Goal: Transaction & Acquisition: Download file/media

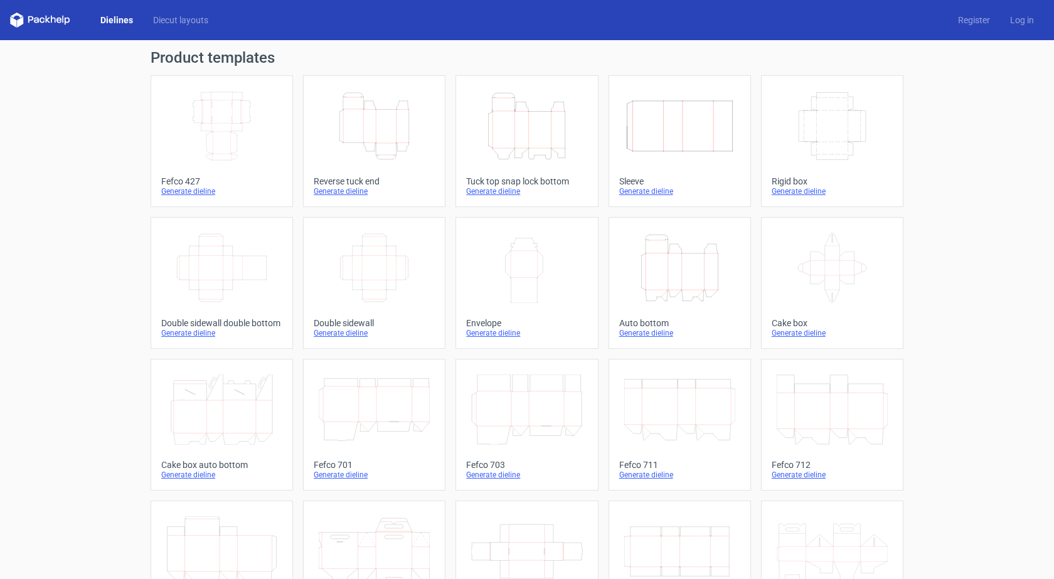
click at [501, 183] on div "Tuck top snap lock bottom" at bounding box center [526, 181] width 121 height 10
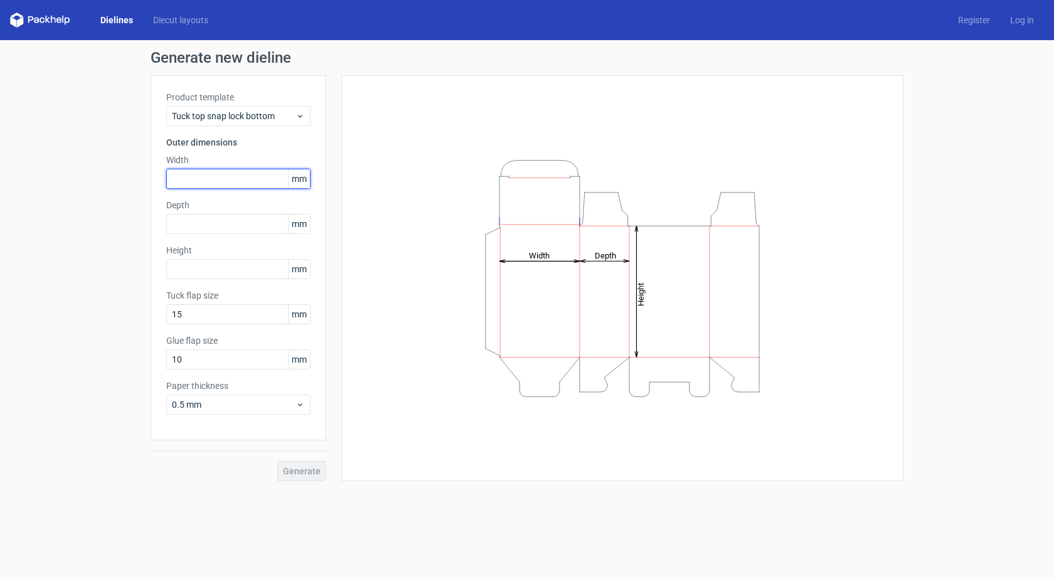
click at [220, 178] on input "text" at bounding box center [238, 179] width 144 height 20
type input "42"
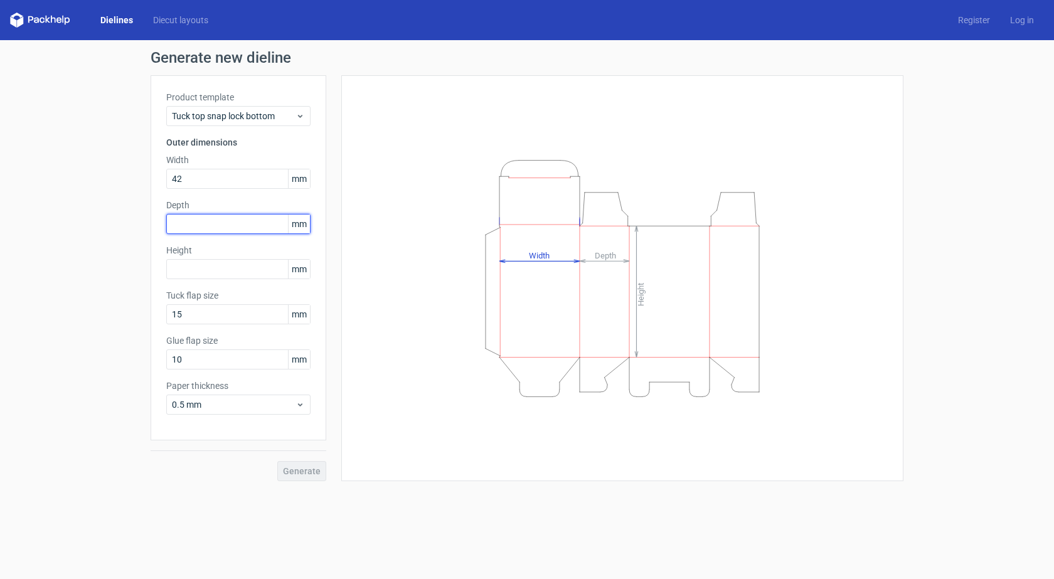
click at [258, 223] on input "text" at bounding box center [238, 224] width 144 height 20
type input "32"
click at [257, 268] on input "text" at bounding box center [238, 269] width 144 height 20
click at [206, 268] on input "text" at bounding box center [238, 269] width 144 height 20
type input "32"
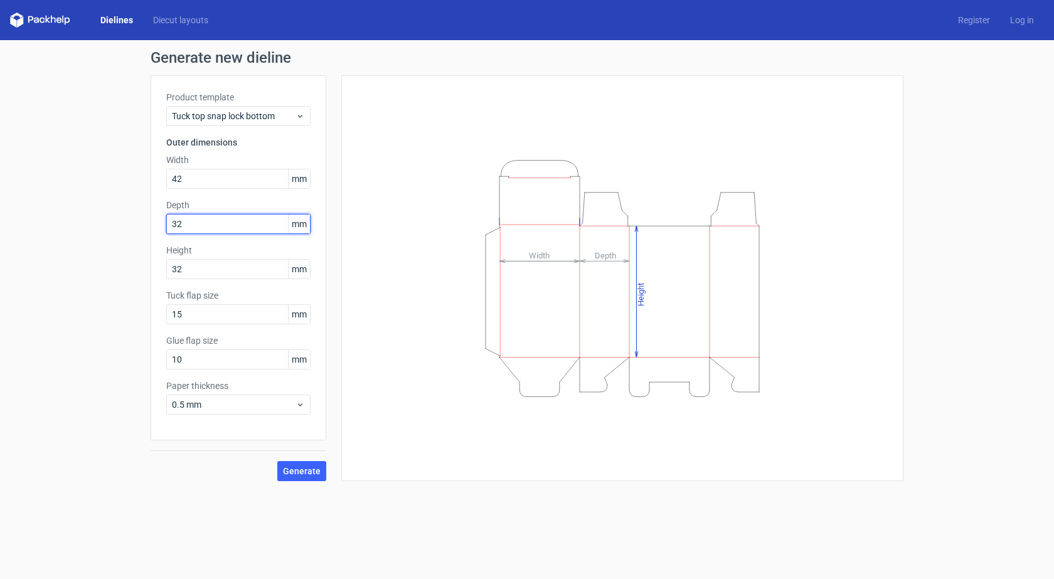
drag, startPoint x: 200, startPoint y: 227, endPoint x: 113, endPoint y: 220, distance: 87.5
click at [113, 220] on div "Generate new dieline Product template Tuck top snap lock bottom Outer dimension…" at bounding box center [527, 265] width 1054 height 451
drag, startPoint x: 137, startPoint y: 223, endPoint x: 131, endPoint y: 224, distance: 6.4
click at [131, 224] on div "Generate new dieline Product template Tuck top snap lock bottom Outer dimension…" at bounding box center [527, 265] width 1054 height 451
type input "25"
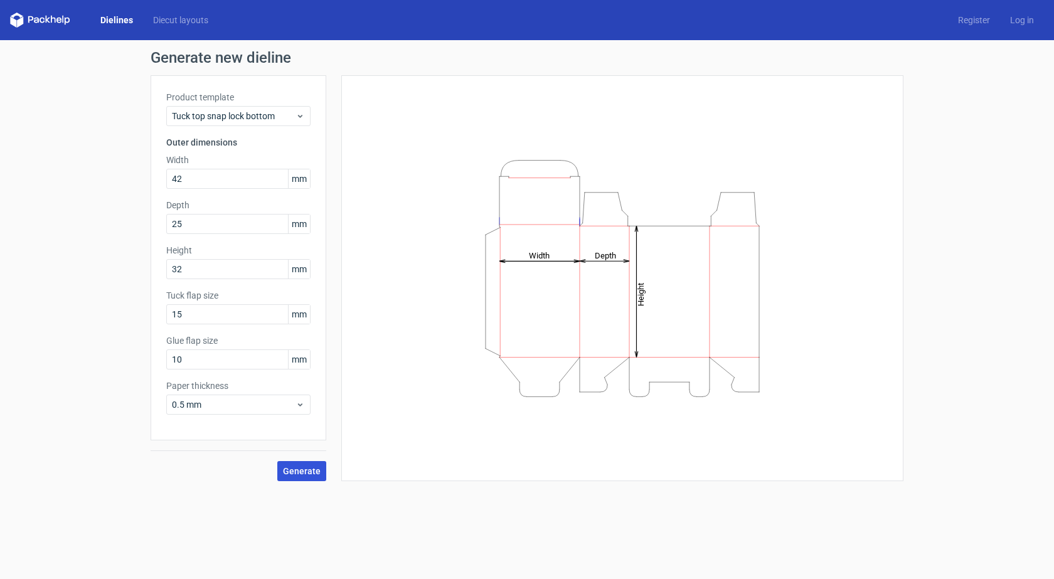
click at [317, 467] on span "Generate" at bounding box center [302, 471] width 38 height 9
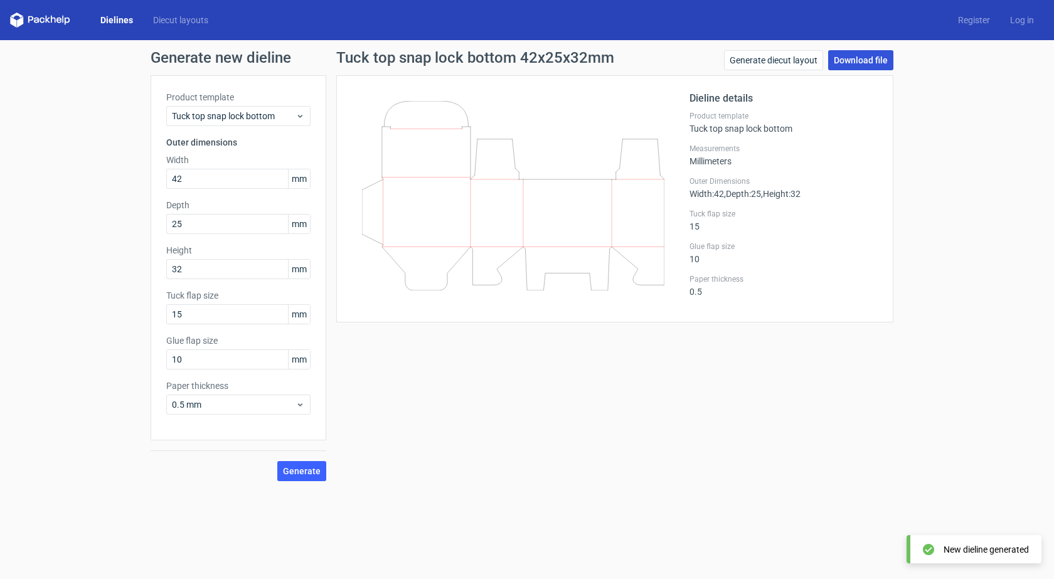
click at [864, 65] on link "Download file" at bounding box center [860, 60] width 65 height 20
